Goal: Task Accomplishment & Management: Use online tool/utility

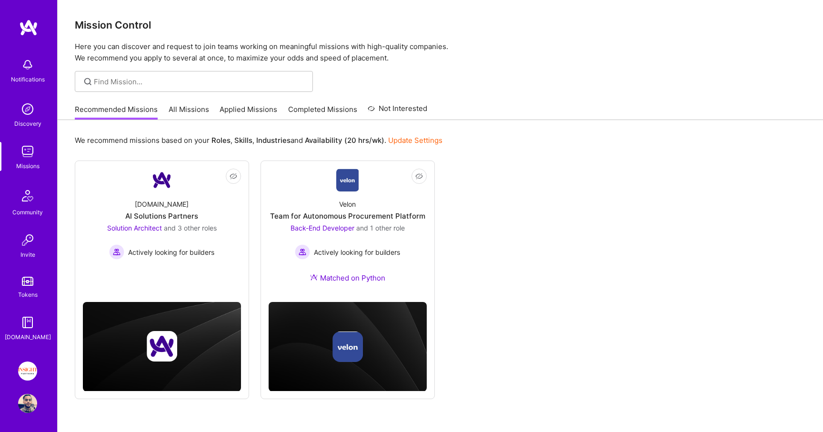
click at [193, 109] on link "All Missions" at bounding box center [189, 112] width 40 height 16
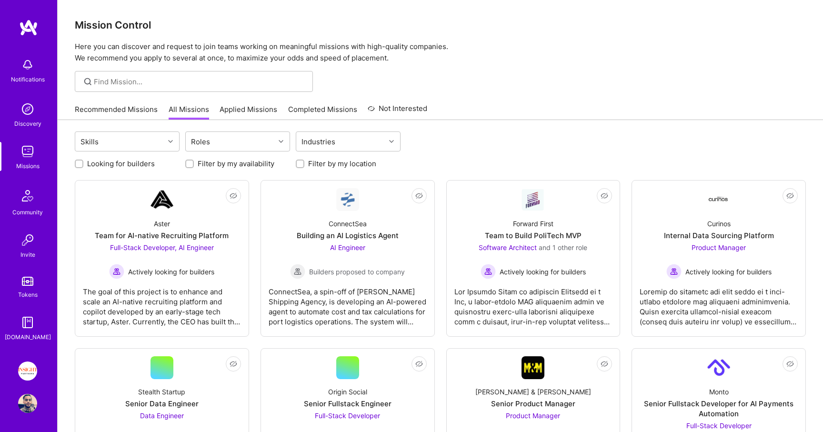
click at [28, 374] on img at bounding box center [27, 370] width 19 height 19
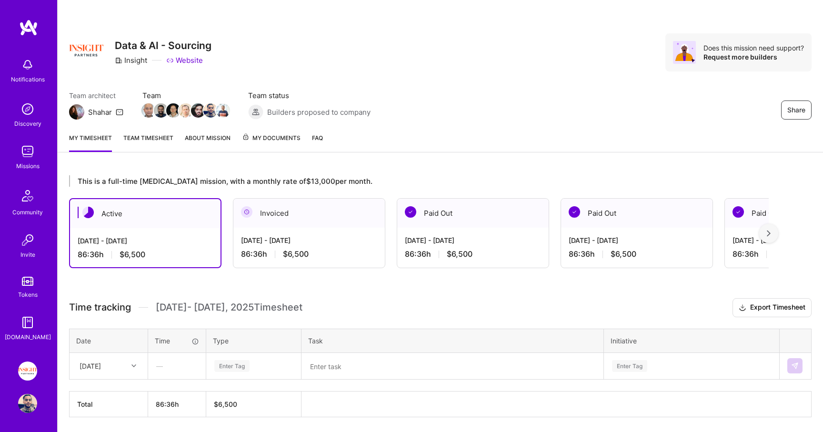
click at [28, 289] on link "Tokens" at bounding box center [27, 286] width 59 height 27
